Goal: Check status: Check status

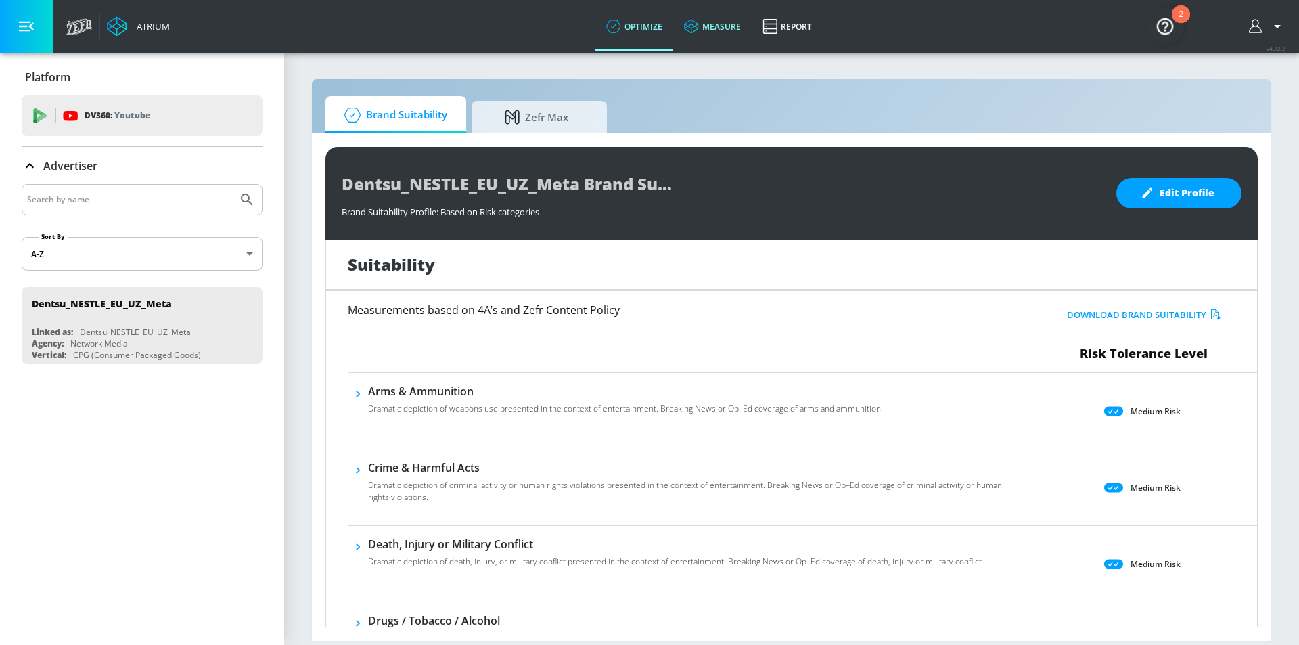
click at [689, 21] on icon at bounding box center [691, 26] width 15 height 15
